Goal: Navigation & Orientation: Understand site structure

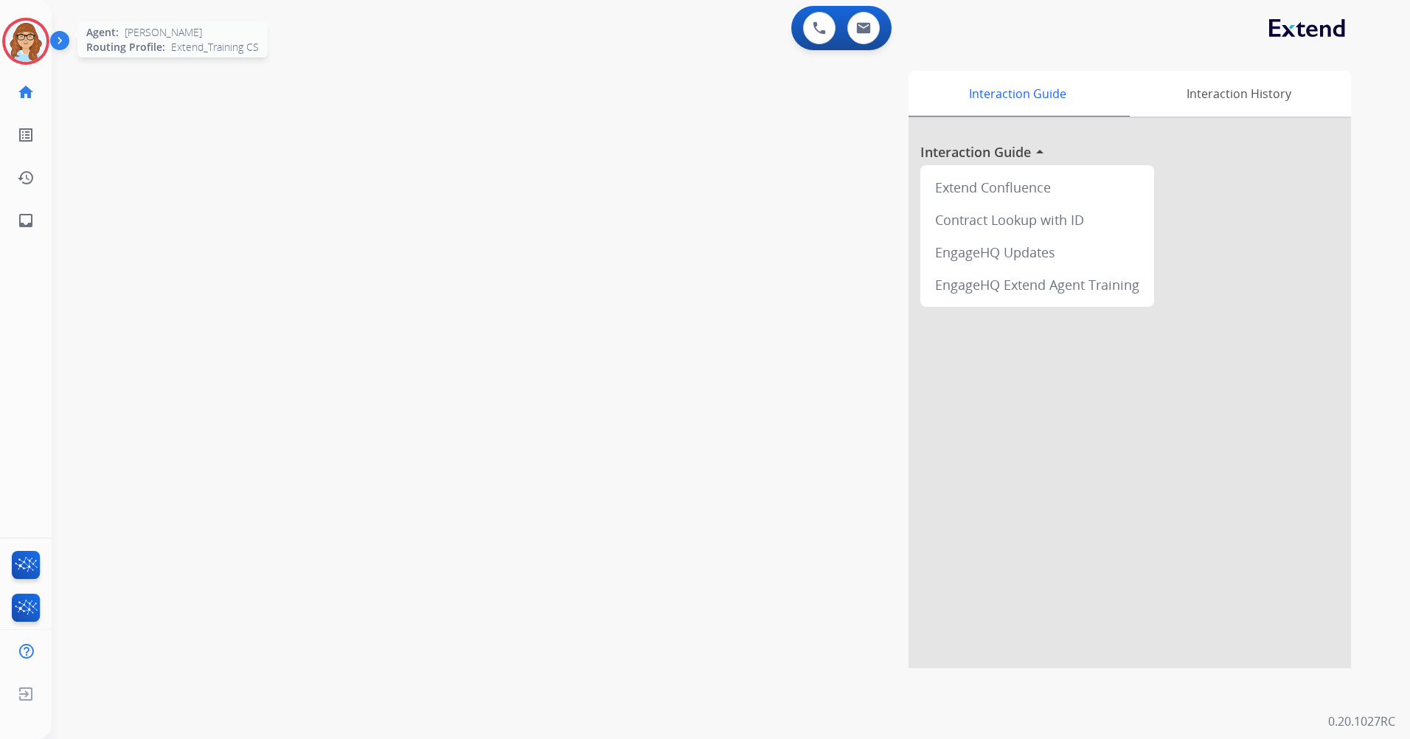
click at [32, 44] on img at bounding box center [25, 41] width 41 height 41
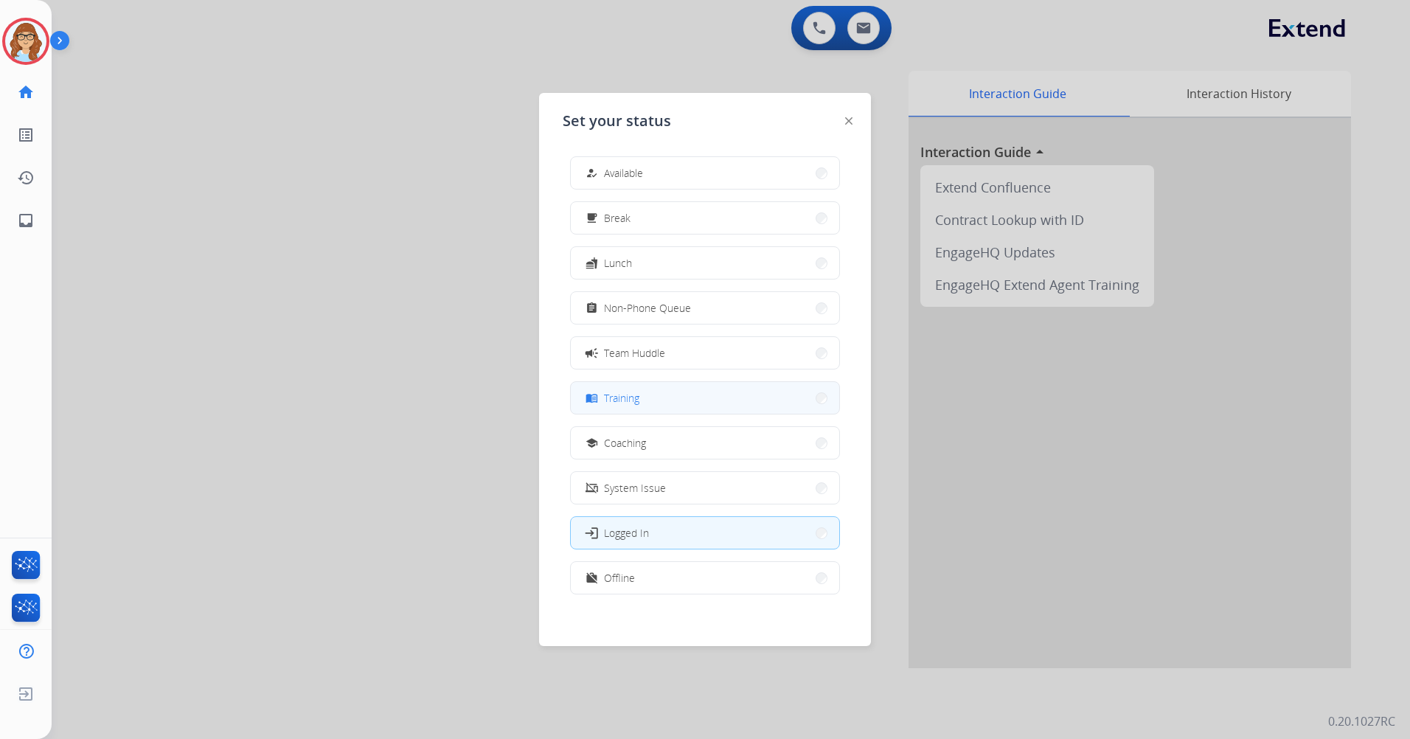
click at [724, 409] on button "menu_book Training" at bounding box center [705, 398] width 269 height 32
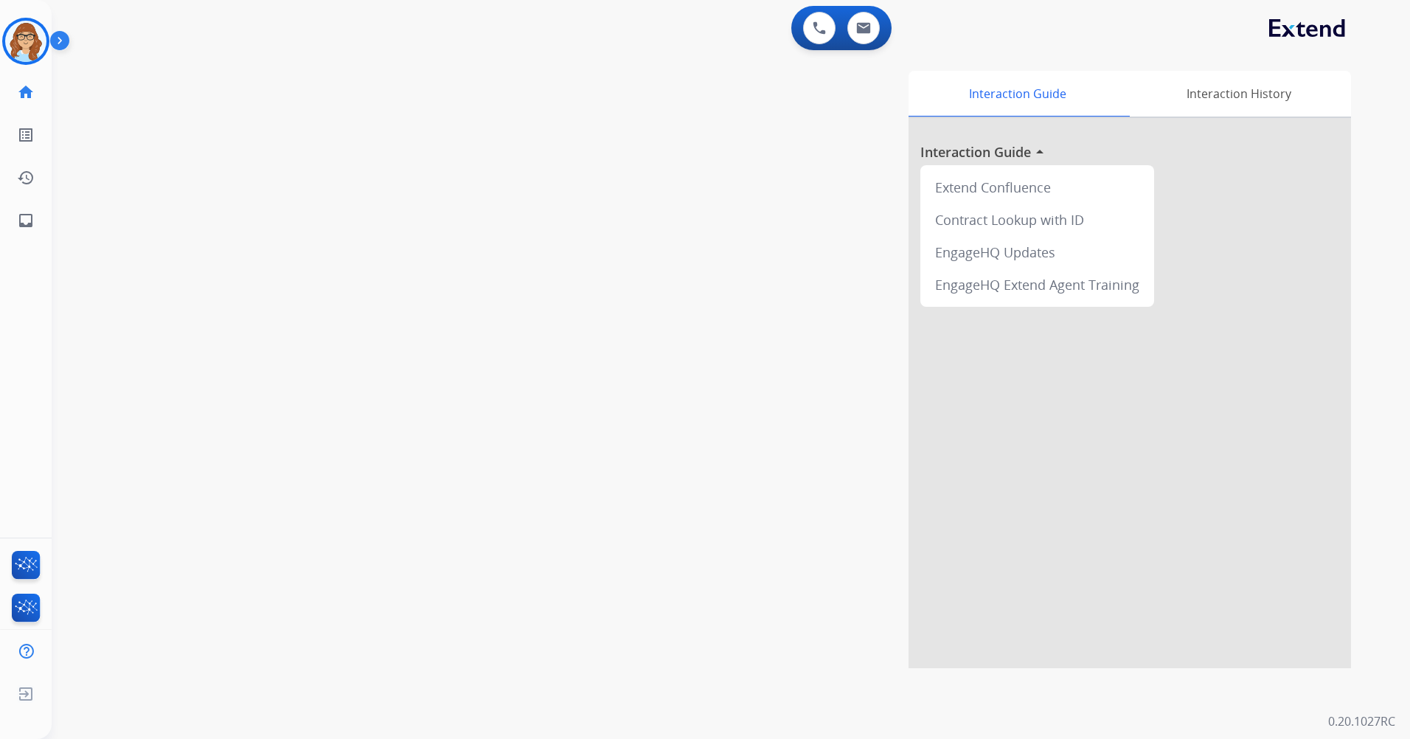
click at [66, 40] on img at bounding box center [62, 44] width 25 height 28
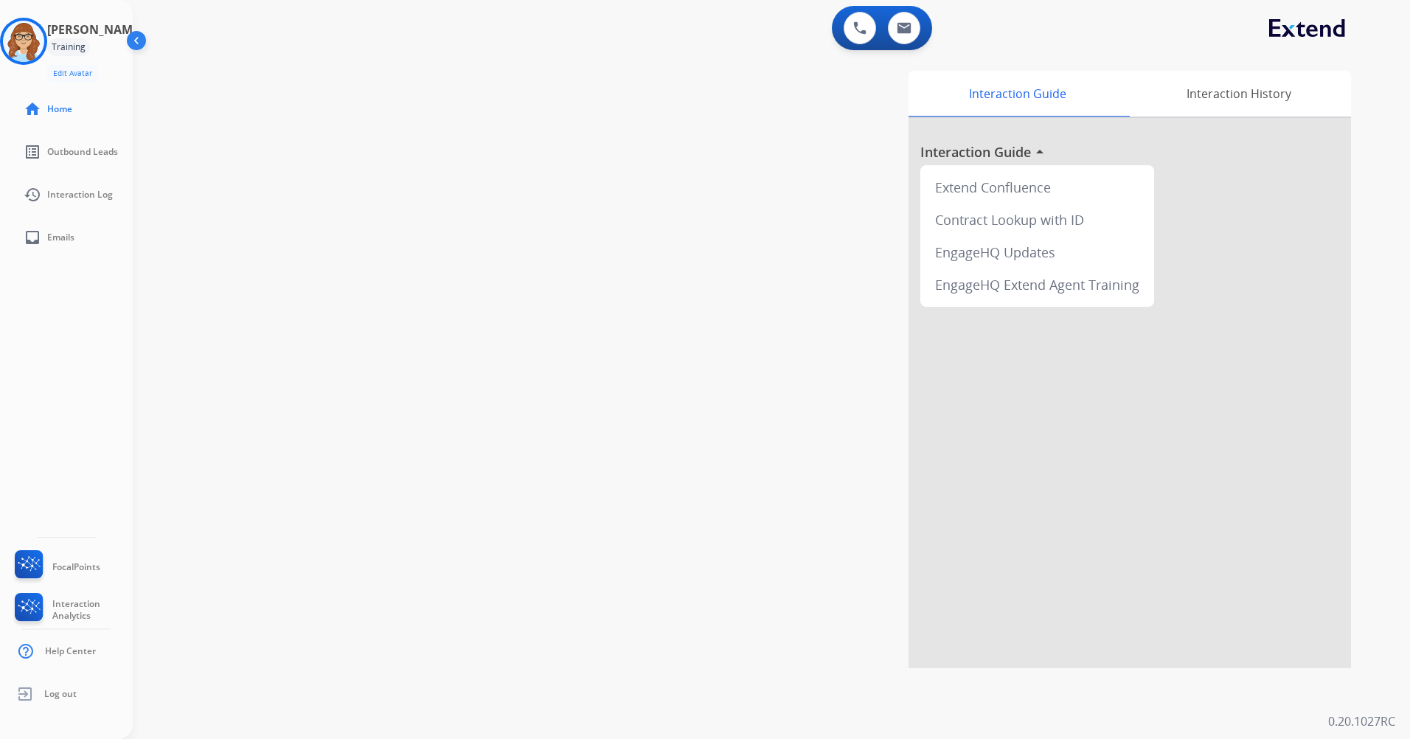
click at [137, 46] on img at bounding box center [138, 44] width 28 height 28
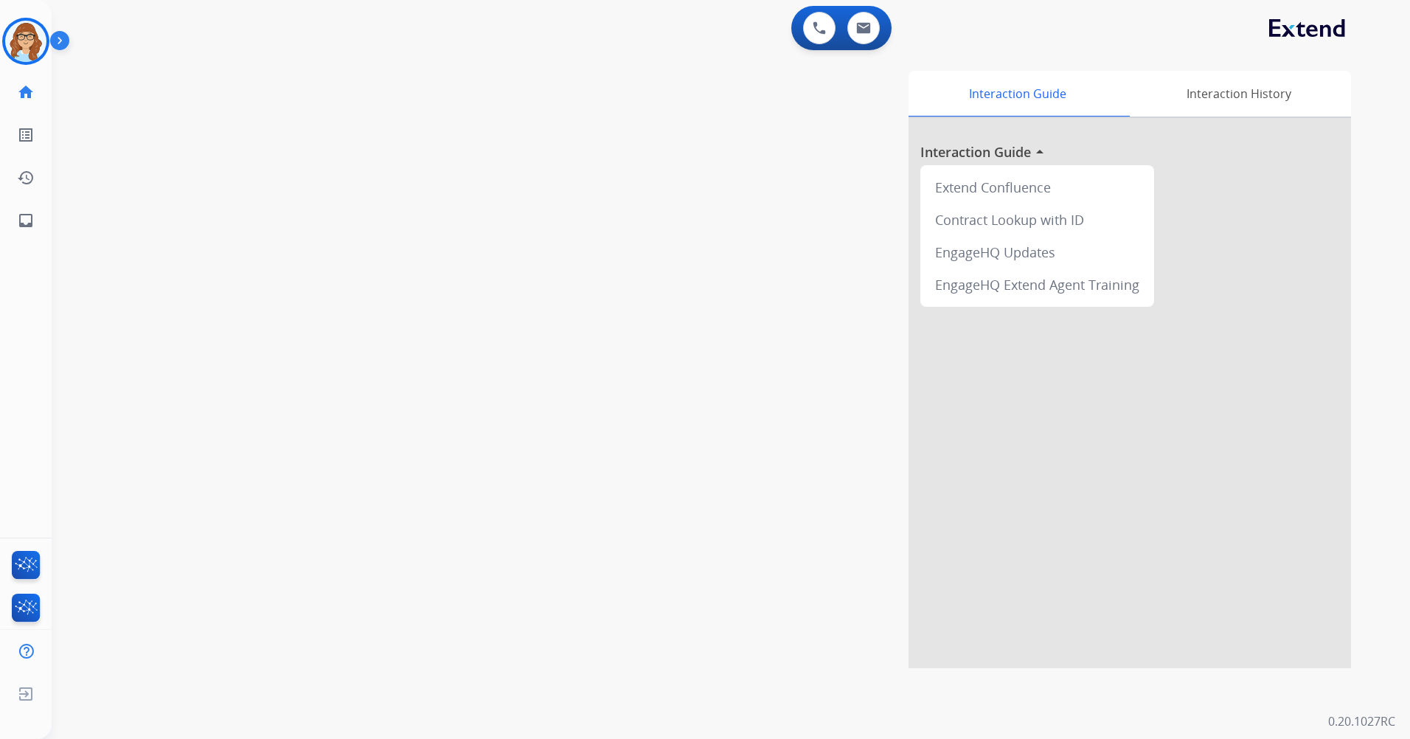
click at [55, 44] on img at bounding box center [62, 44] width 25 height 28
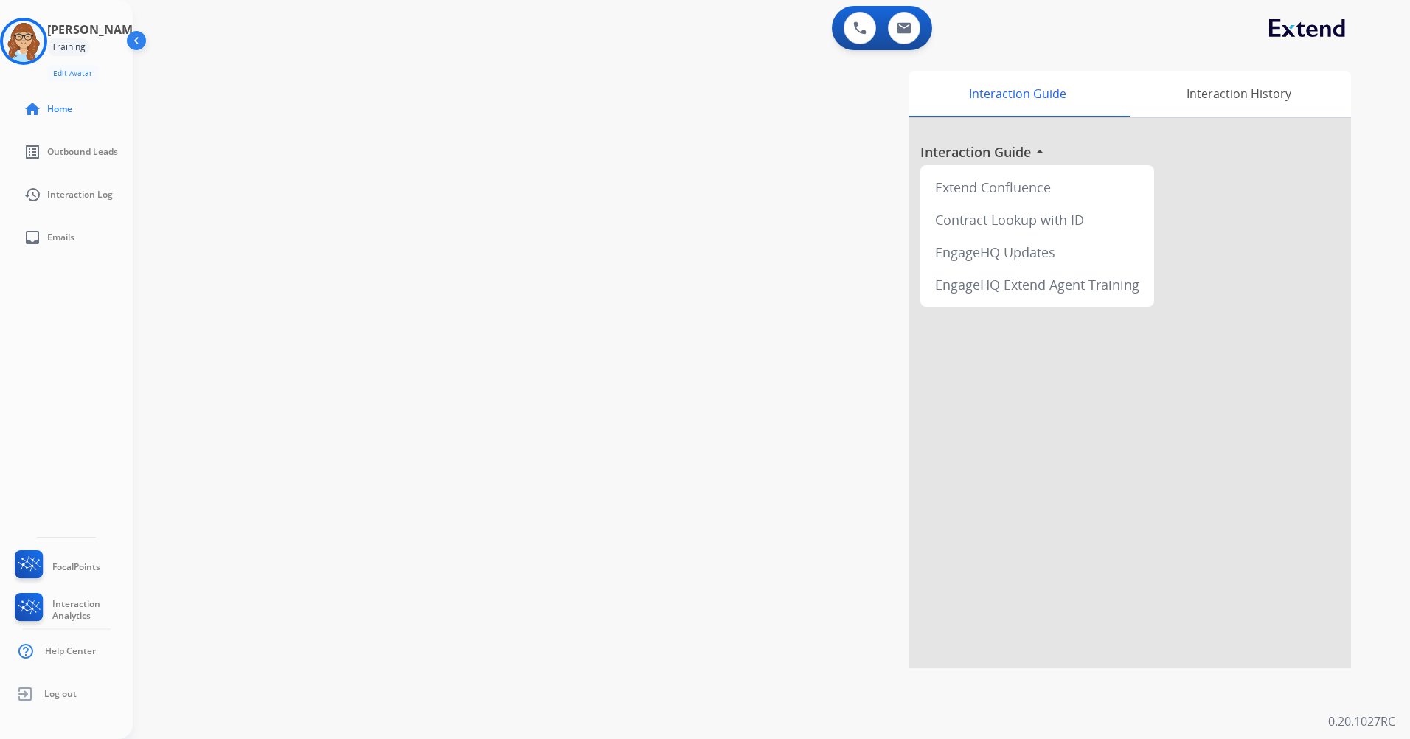
click at [136, 45] on img at bounding box center [138, 44] width 28 height 28
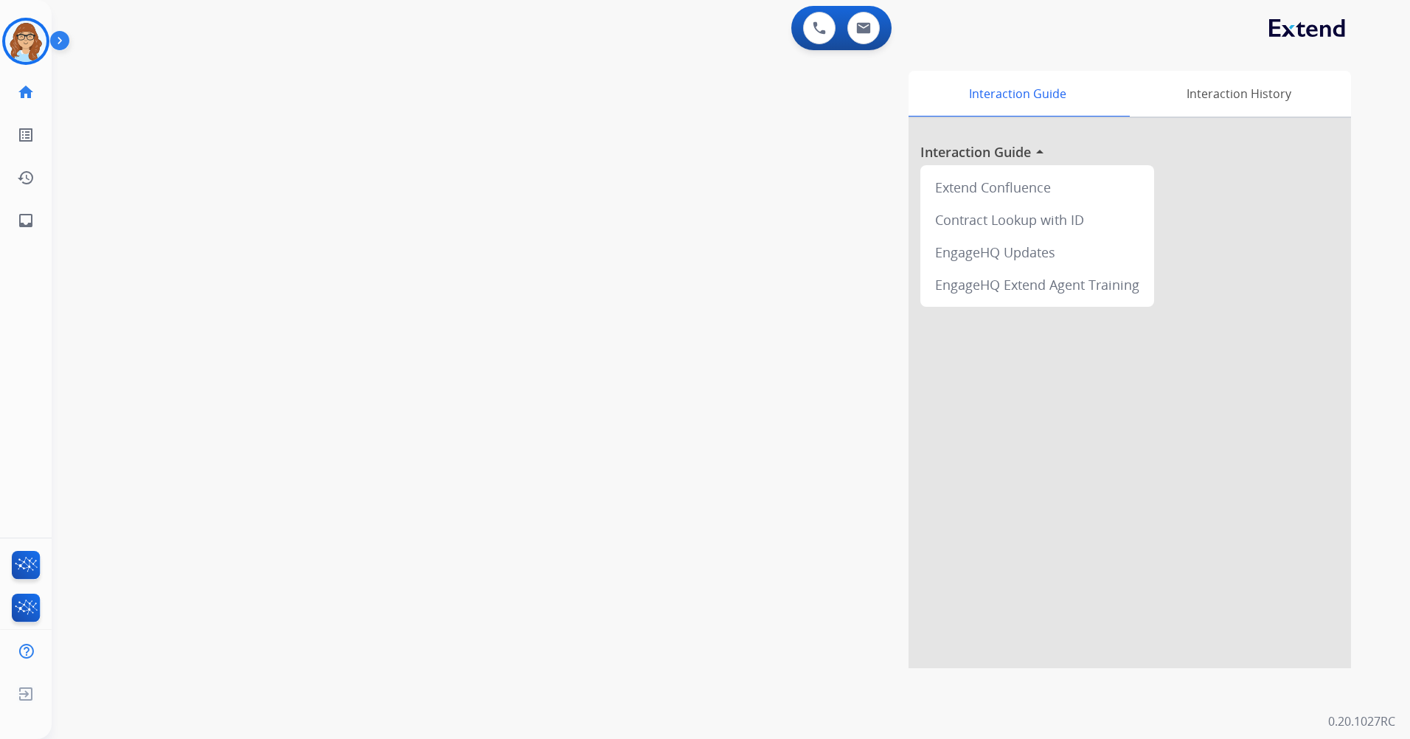
click at [60, 46] on img at bounding box center [62, 44] width 25 height 28
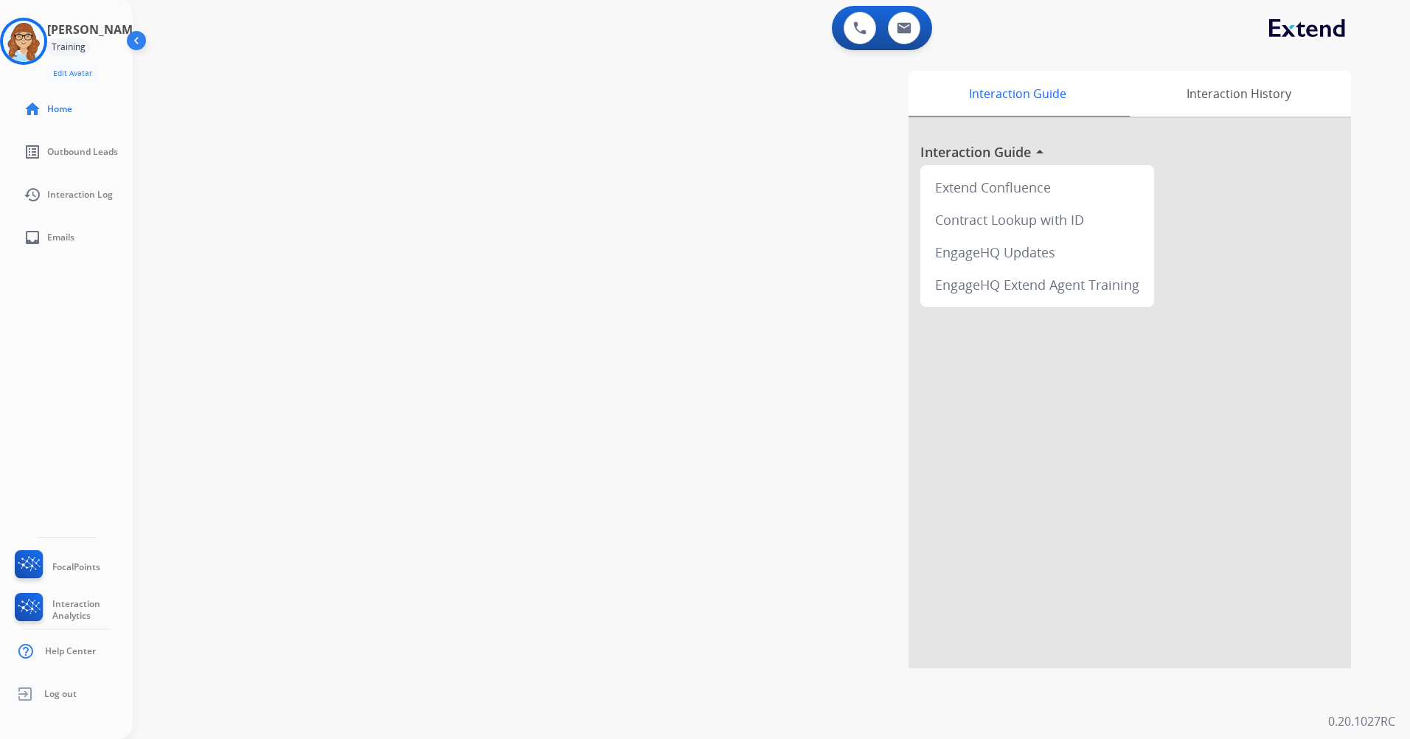
click at [137, 51] on img at bounding box center [138, 44] width 28 height 28
